Goal: Find specific page/section: Find specific page/section

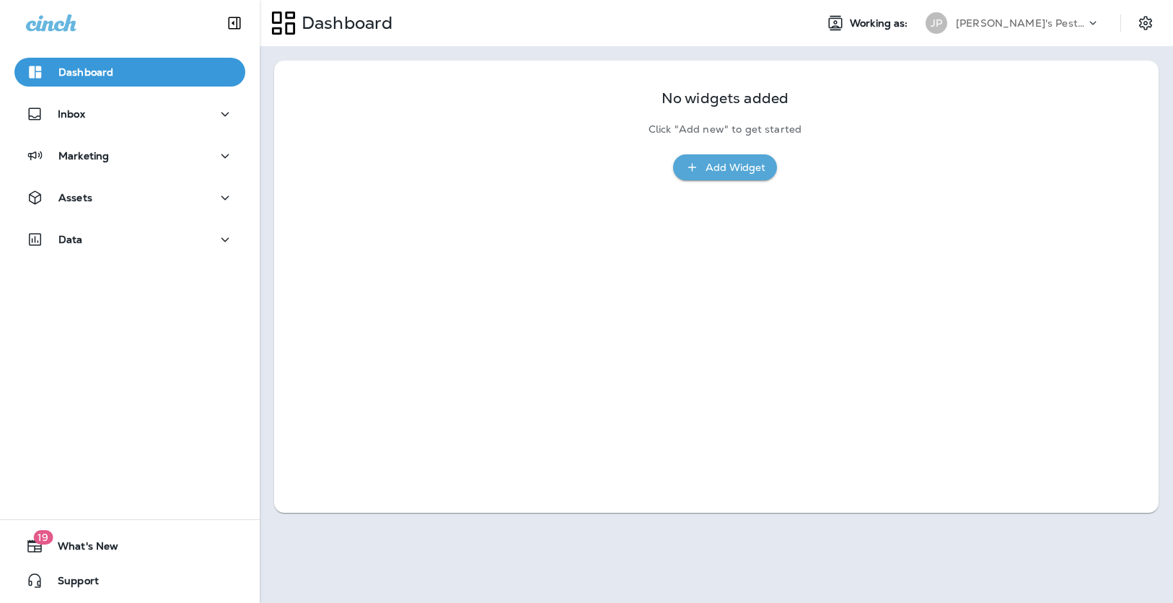
click at [1054, 21] on p "[PERSON_NAME]'s Pest Control - [GEOGRAPHIC_DATA]" at bounding box center [1021, 23] width 130 height 12
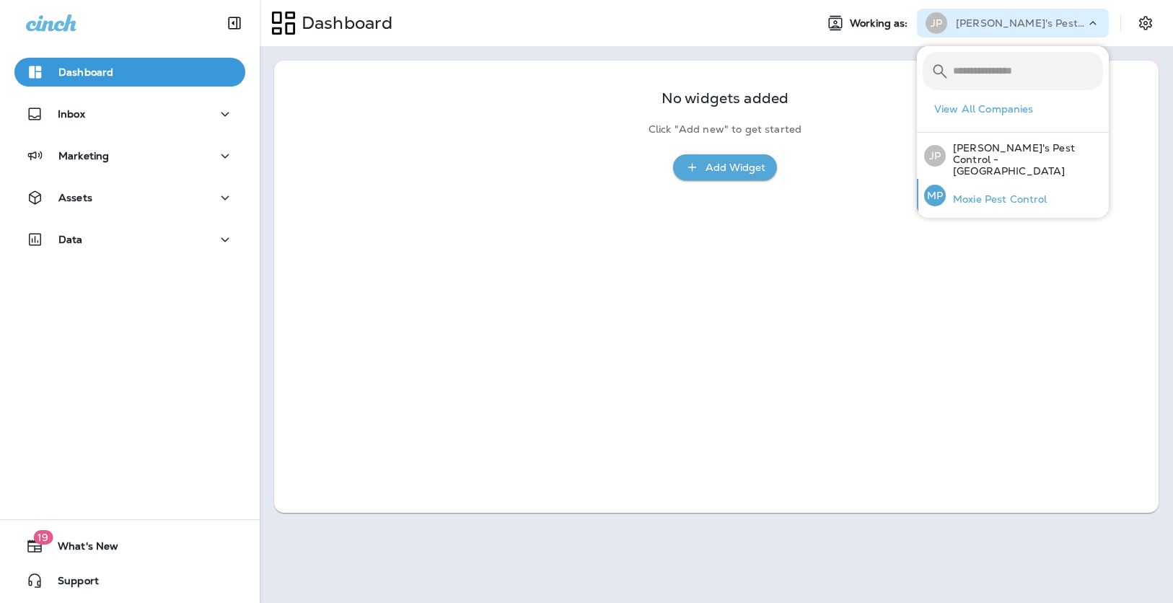
click at [1028, 193] on p "Moxie Pest Control" at bounding box center [997, 199] width 102 height 12
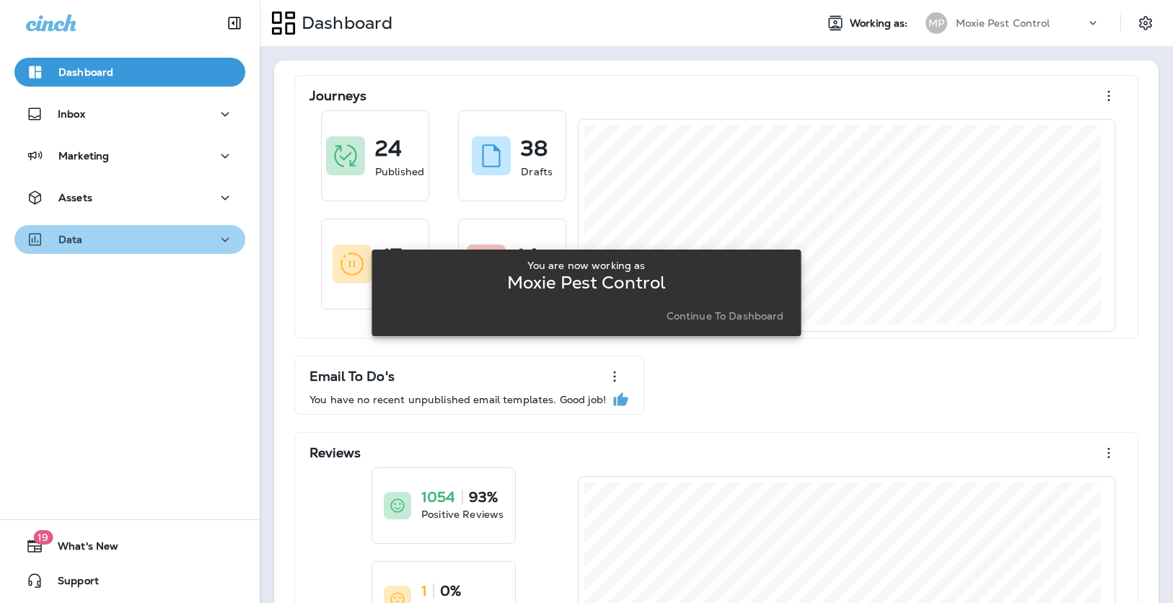
click at [227, 245] on button "Data" at bounding box center [129, 239] width 231 height 29
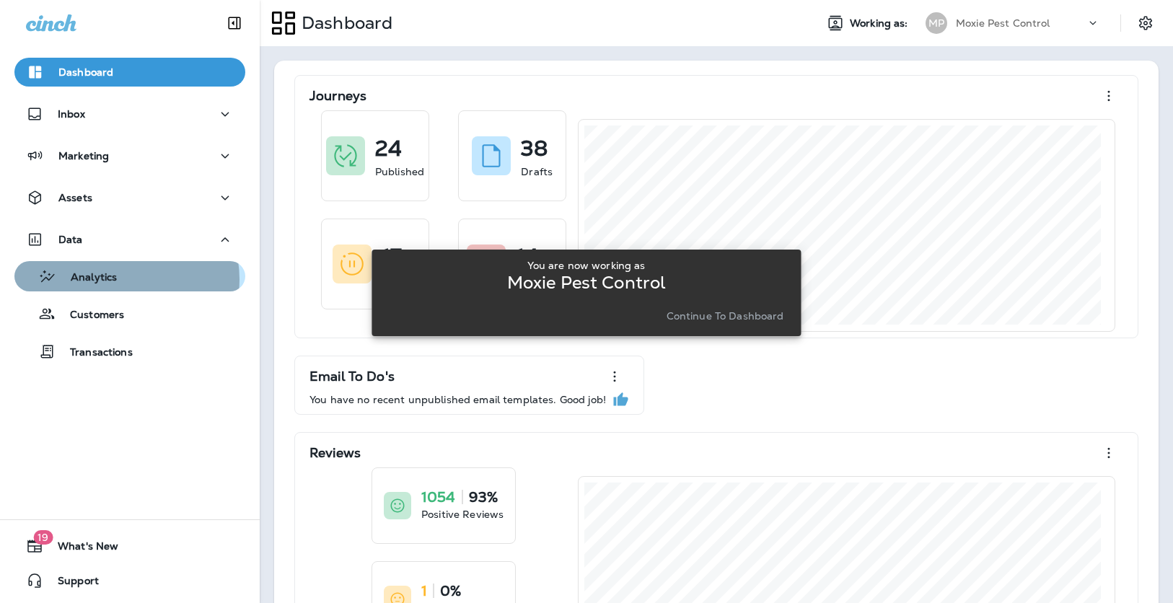
click at [123, 279] on div "Analytics" at bounding box center [129, 276] width 219 height 22
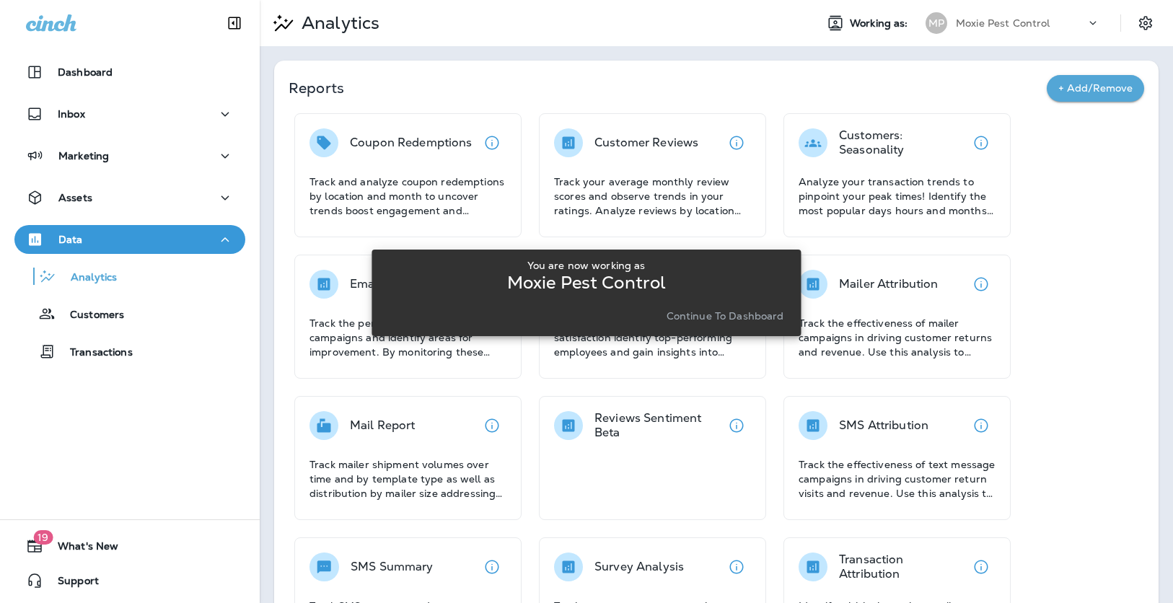
click at [695, 173] on div "You are now working as Moxie Pest Control Continue to Dashboard" at bounding box center [585, 293] width 429 height 586
click at [656, 191] on div "You are now working as Moxie Pest Control Continue to Dashboard" at bounding box center [585, 293] width 429 height 586
click at [702, 309] on button "Continue to Dashboard" at bounding box center [725, 316] width 129 height 20
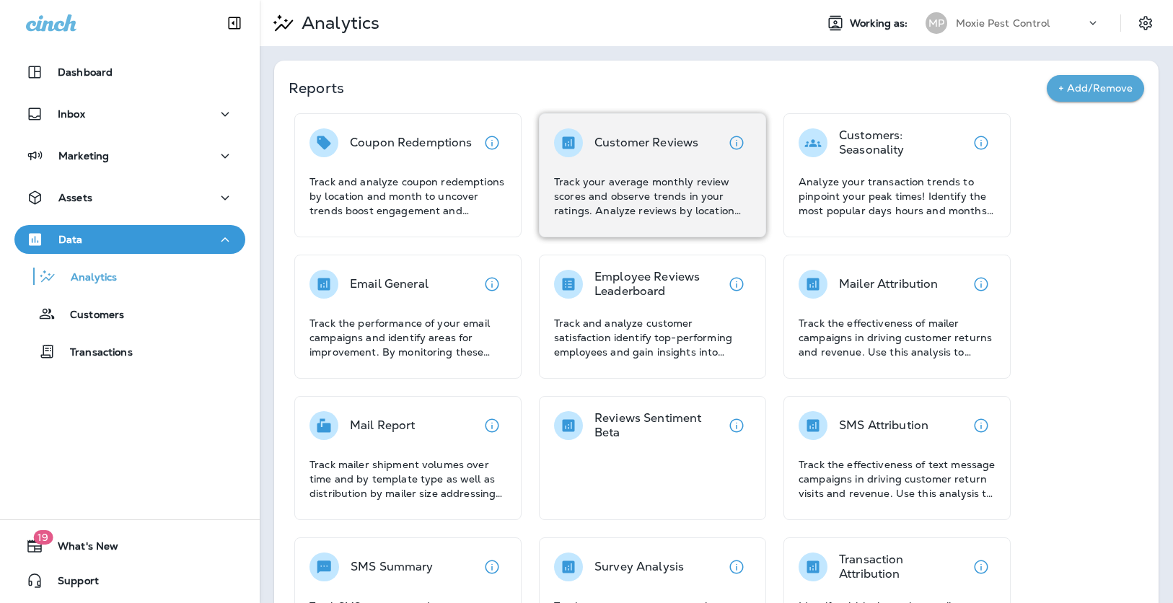
click at [644, 164] on div "Customer Reviews Track your average monthly review scores and observe trends in…" at bounding box center [652, 172] width 197 height 89
